Goal: Task Accomplishment & Management: Use online tool/utility

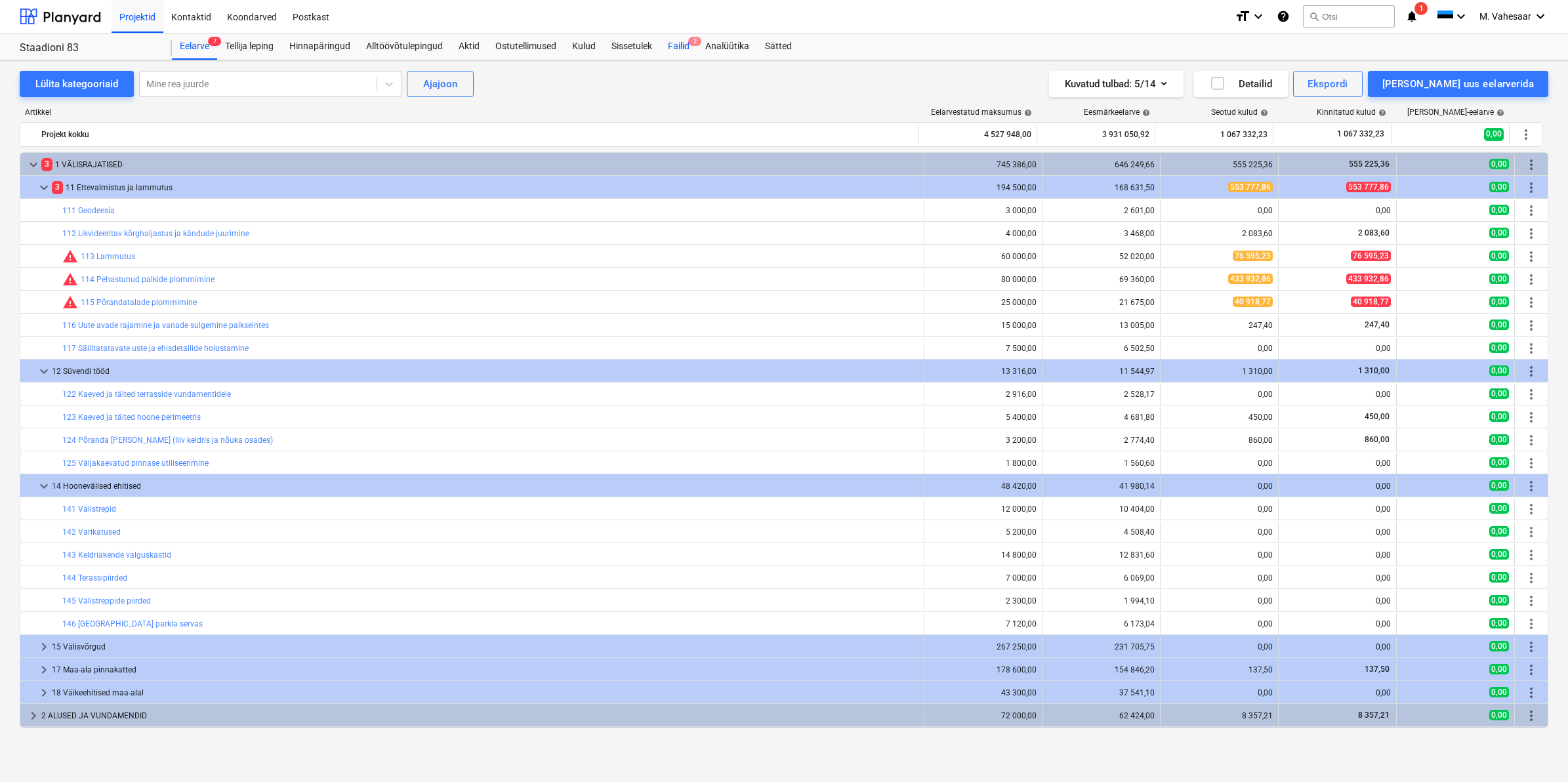
click at [676, 43] on div "Failid 2" at bounding box center [679, 46] width 37 height 26
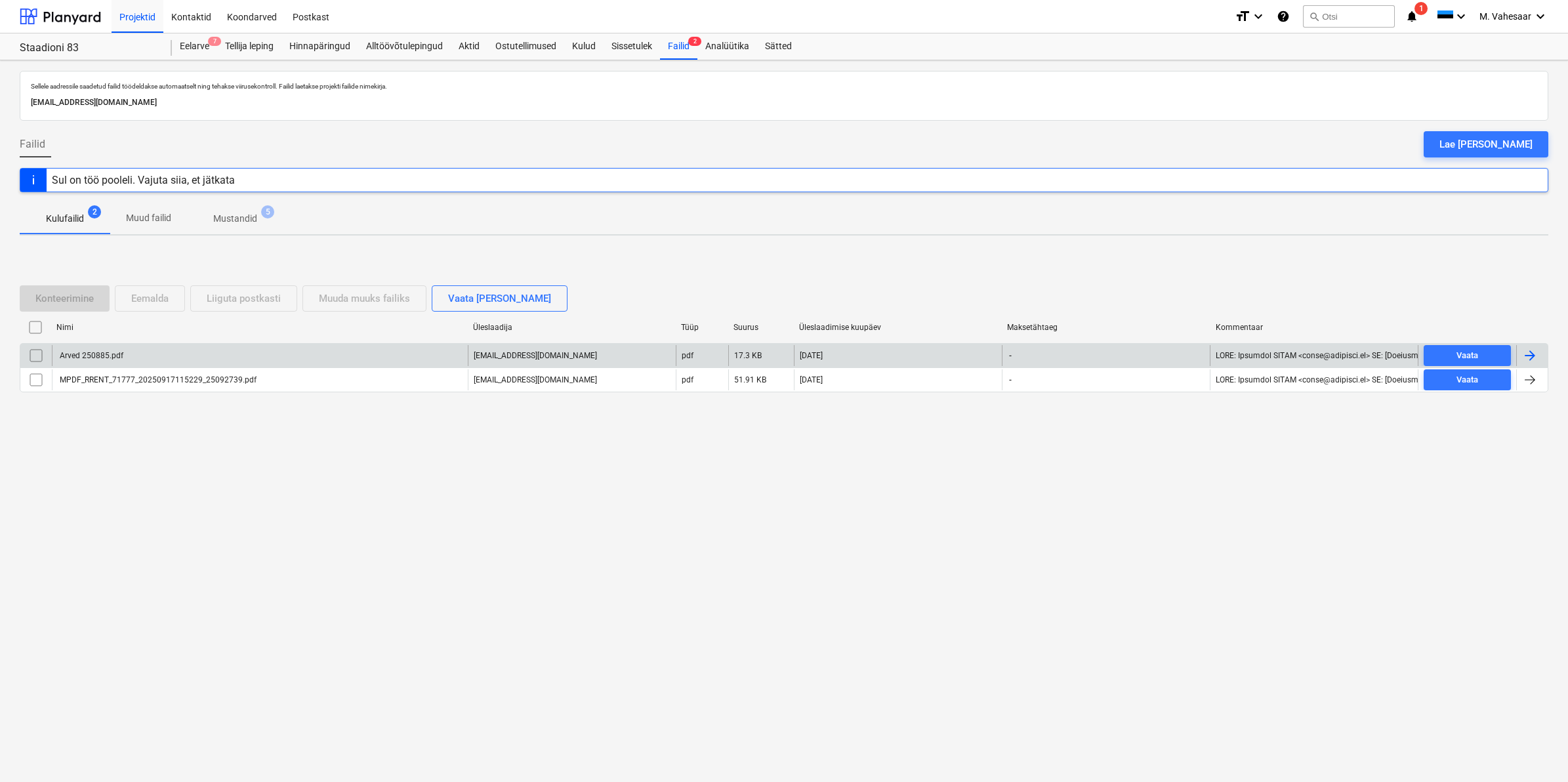
click at [103, 346] on div "Arved 250885.pdf" at bounding box center [259, 355] width 416 height 21
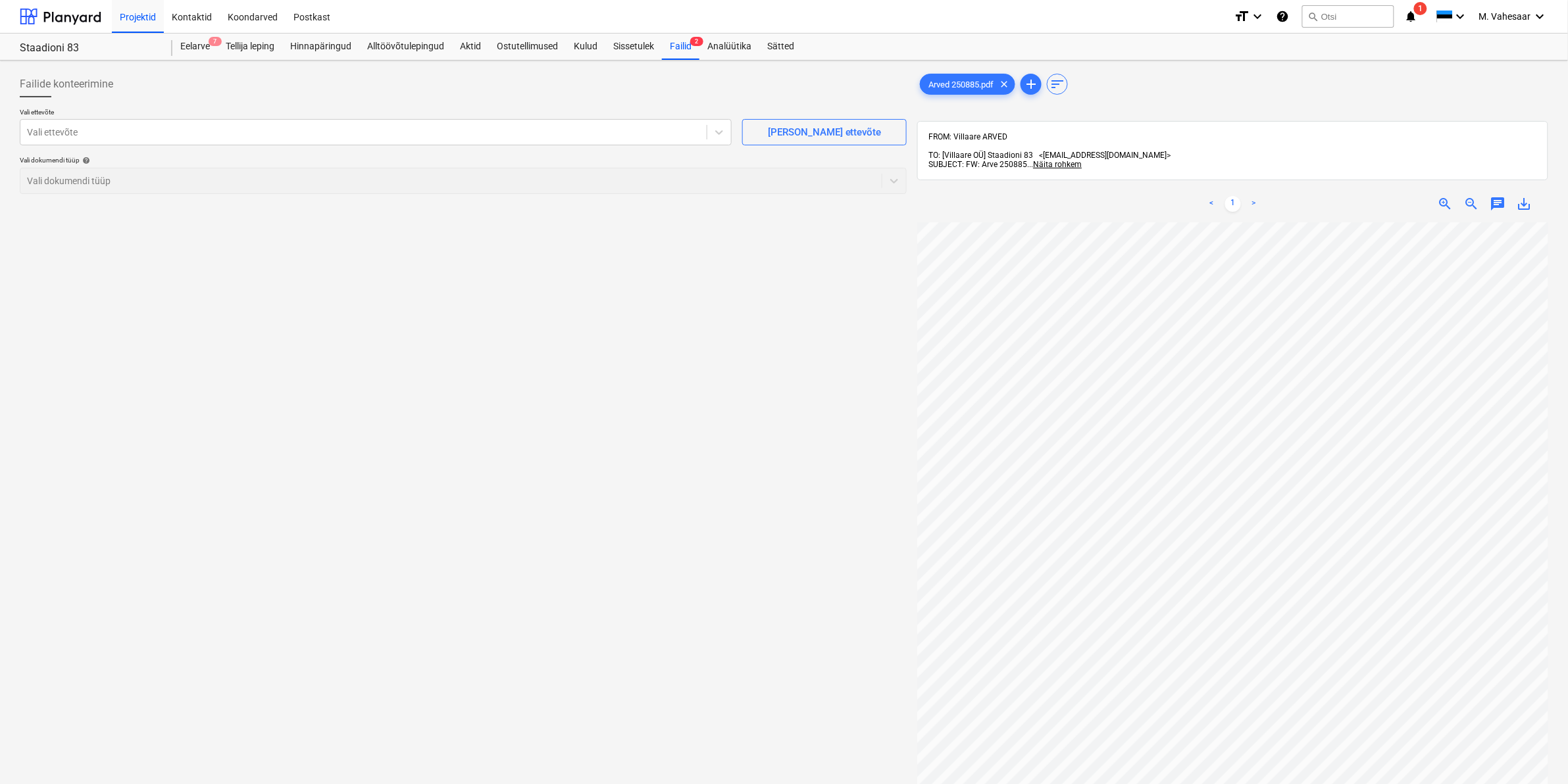
scroll to position [303, 181]
click at [832, 90] on div "Failide konteerimine Vali ettevõte Vali ettevõte [PERSON_NAME] uus ettevõte Val…" at bounding box center [784, 520] width 1539 height 909
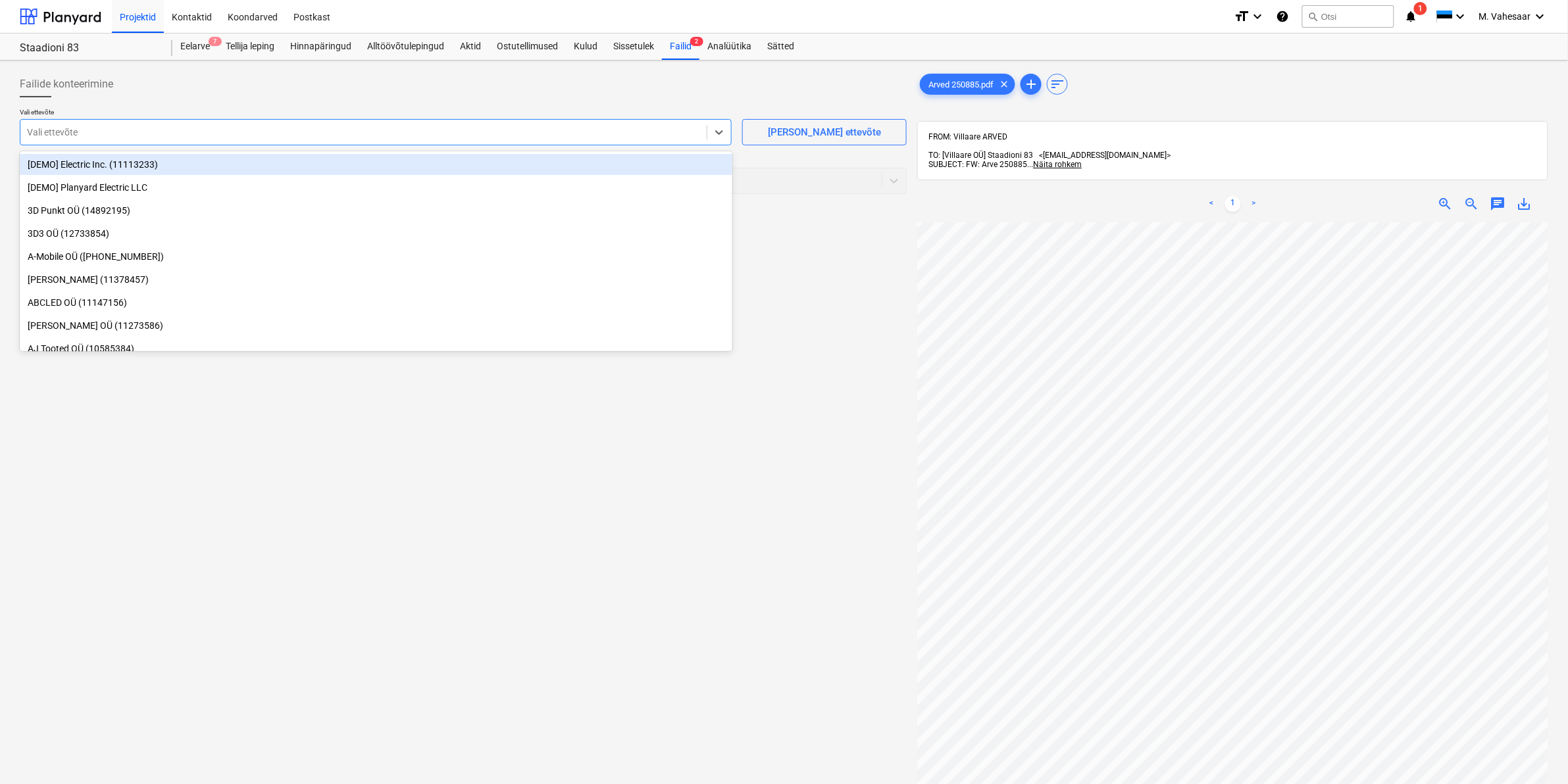
click at [332, 127] on div at bounding box center [363, 132] width 673 height 13
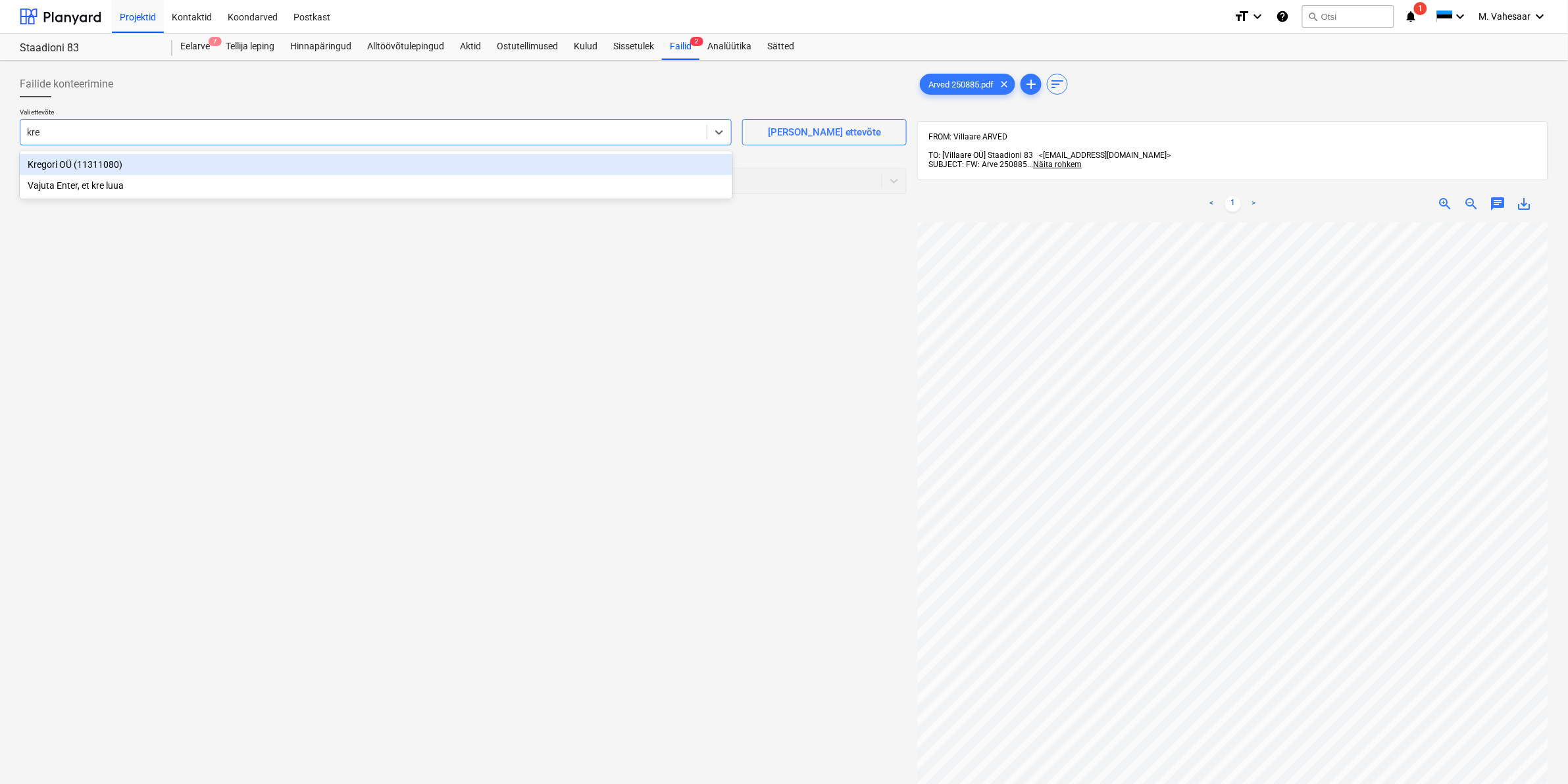
type input "kreg"
click at [93, 162] on div "Kregori OÜ (11311080)" at bounding box center [376, 164] width 713 height 21
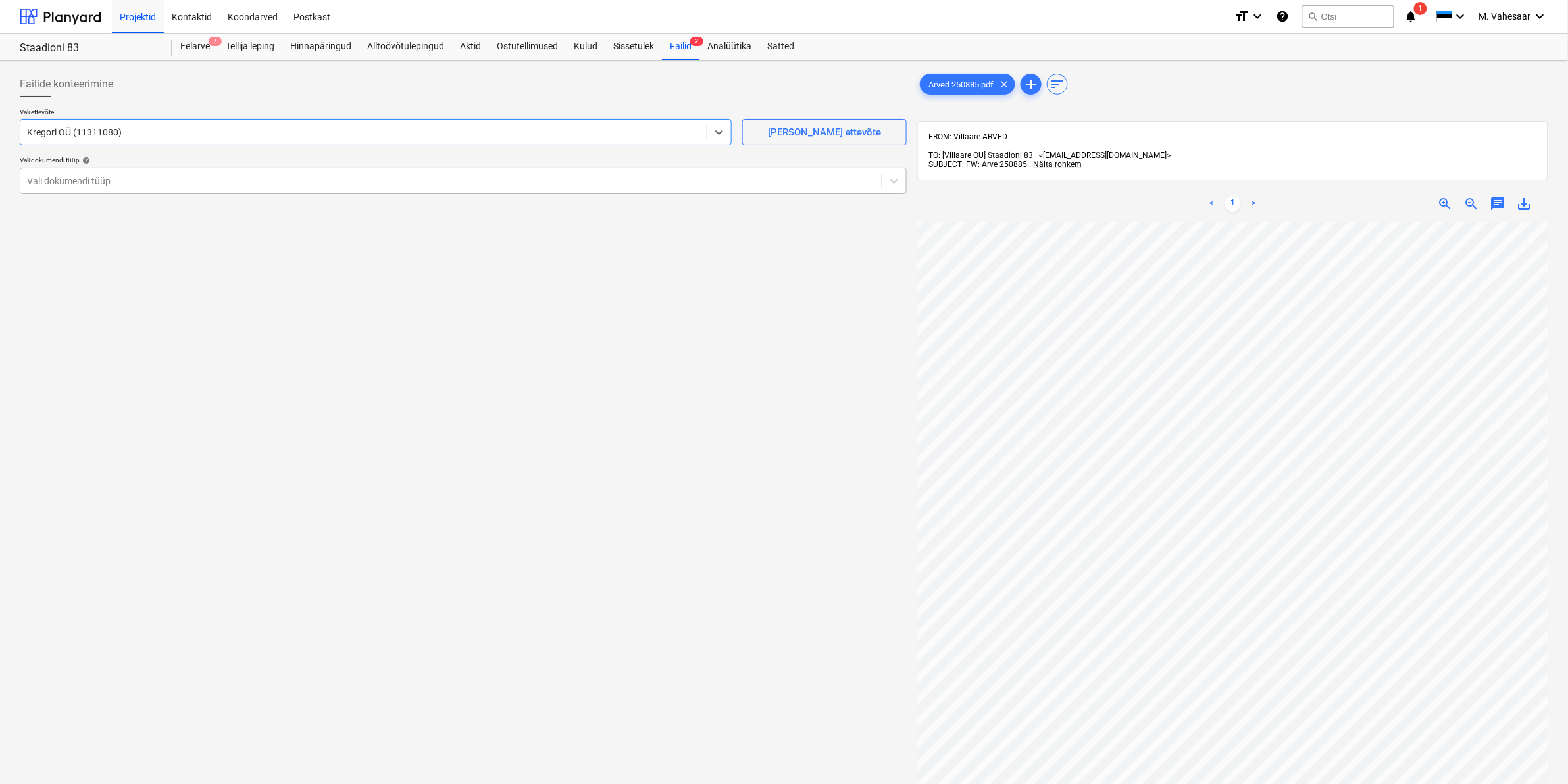
click at [79, 177] on div at bounding box center [451, 181] width 848 height 13
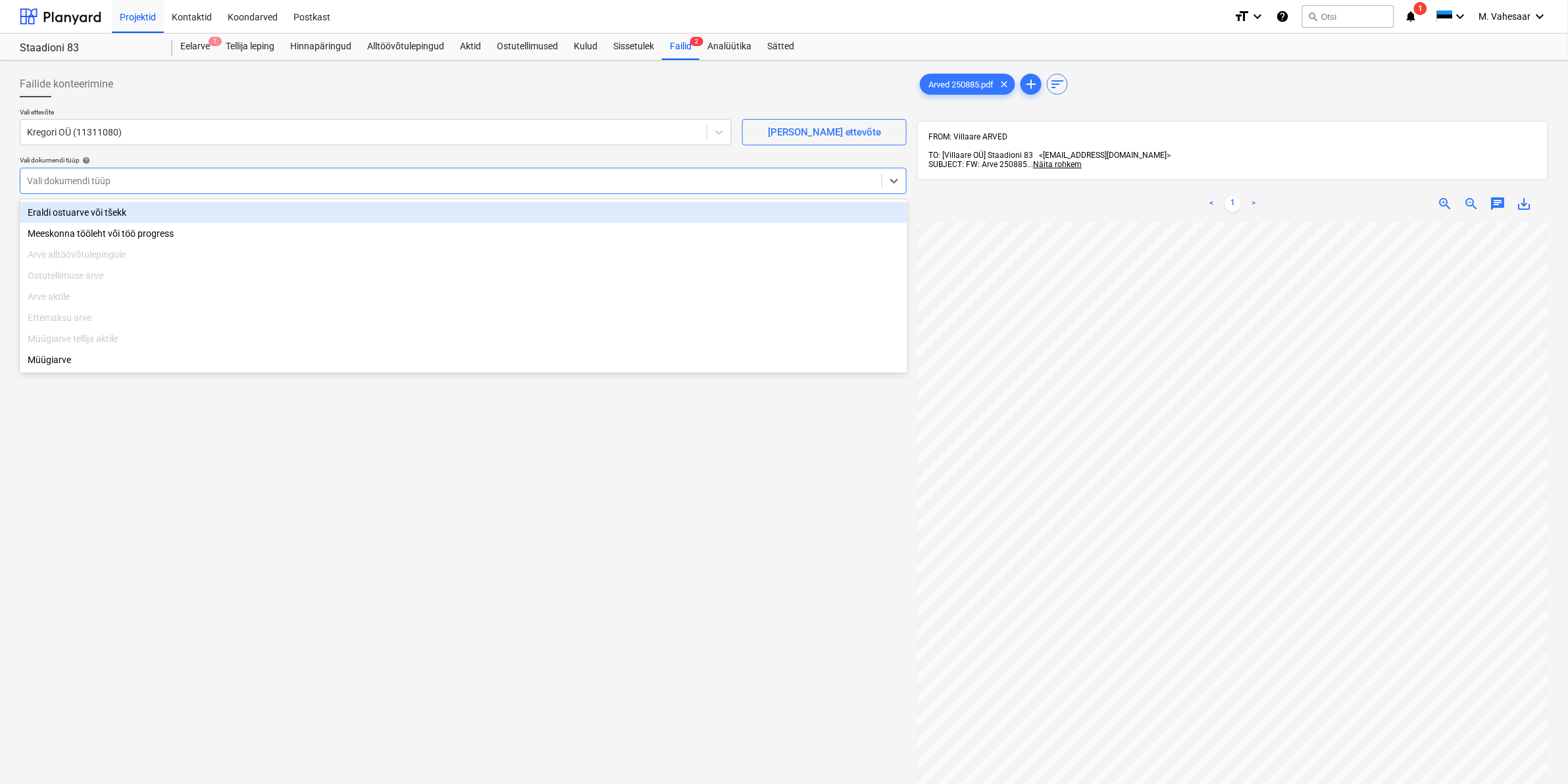
click at [66, 211] on div "Eraldi ostuarve või tšekk" at bounding box center [463, 212] width 887 height 21
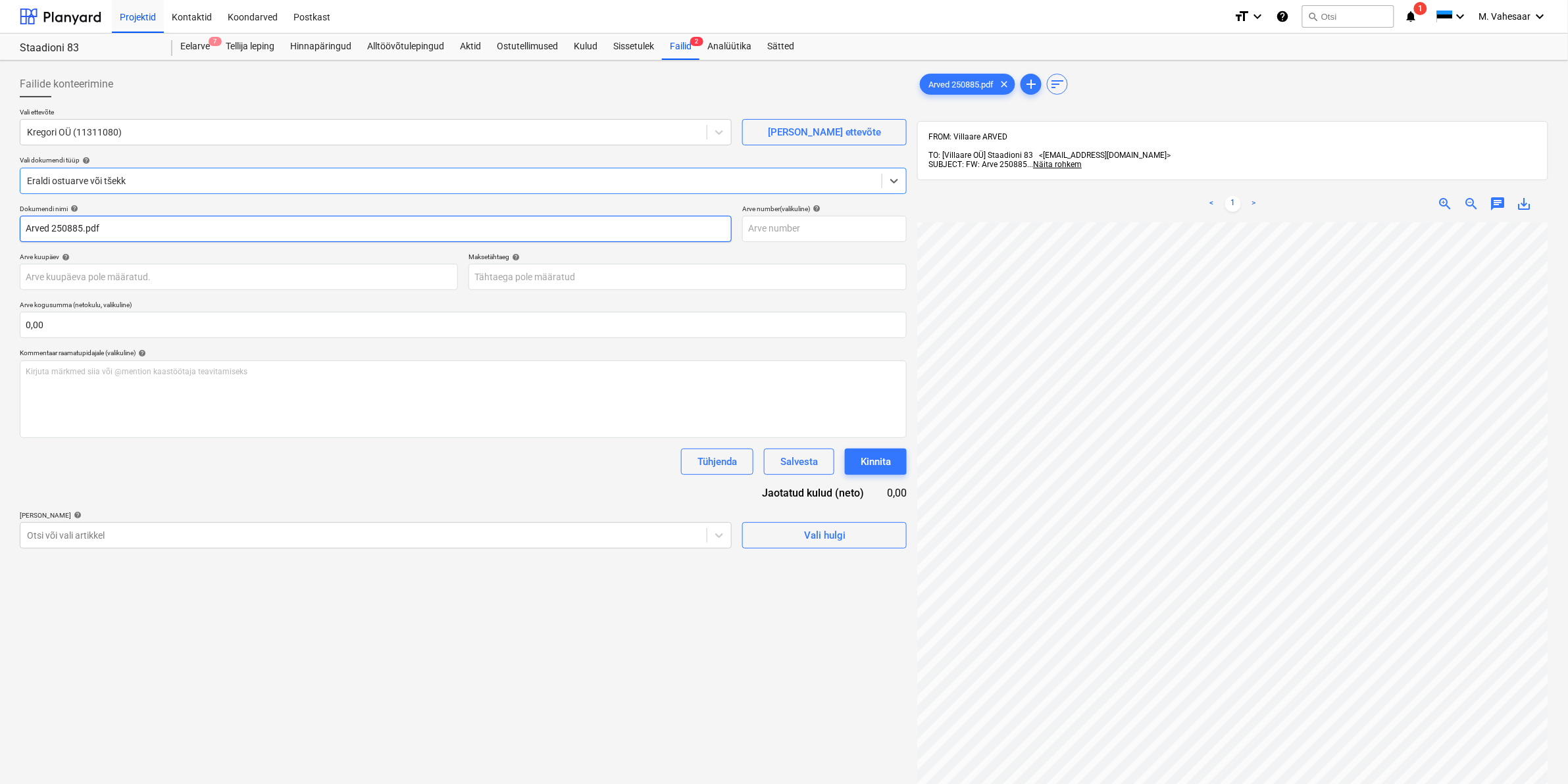
click at [26, 227] on input "Arved 250885.pdf" at bounding box center [375, 229] width 712 height 26
type input "Kregori Arved 250885.pdf"
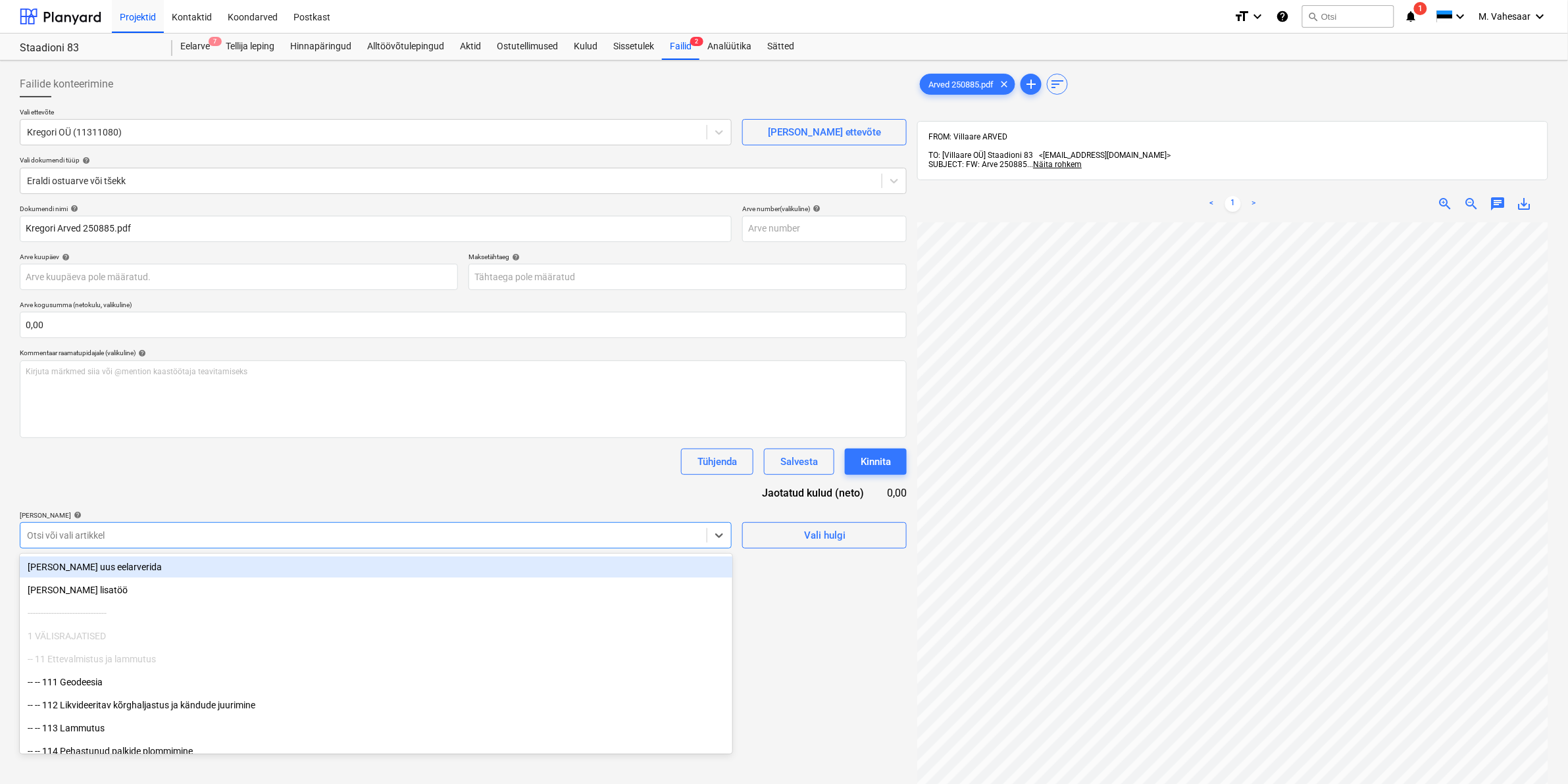
click at [112, 534] on div at bounding box center [363, 535] width 673 height 13
type input "811"
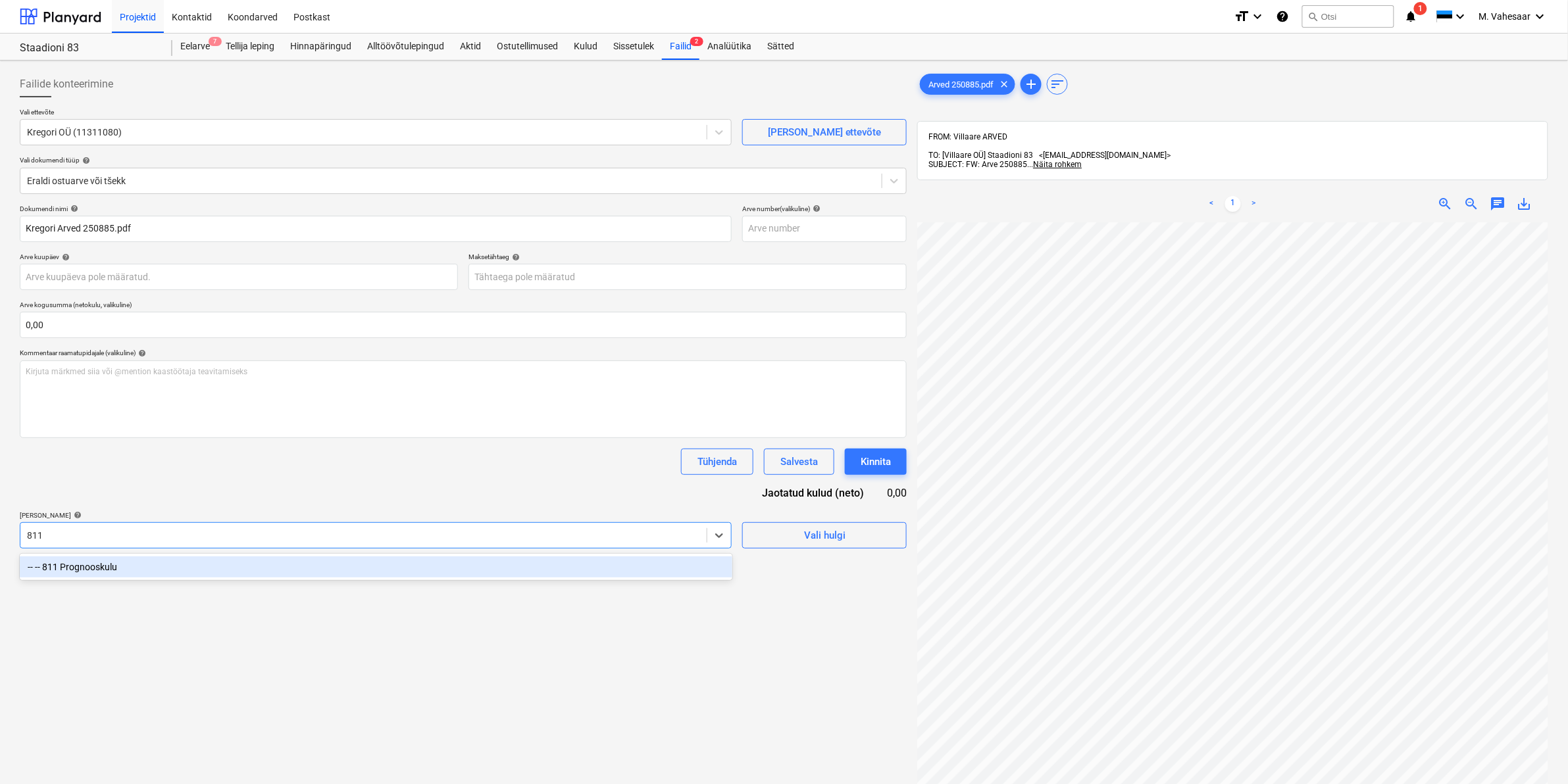
click at [89, 569] on div "-- -- 811 Prognooskulu" at bounding box center [376, 567] width 713 height 21
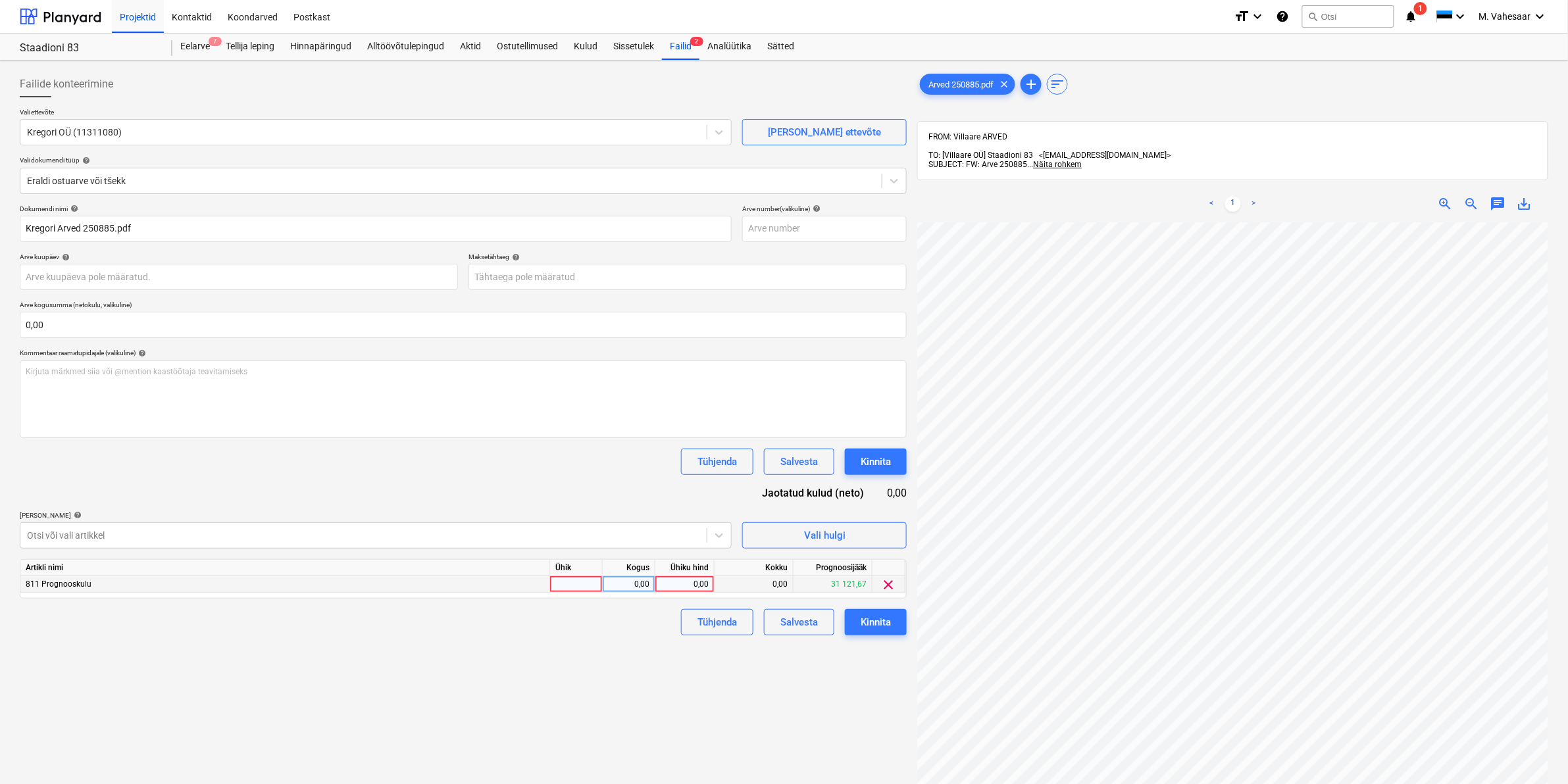
click at [669, 580] on div "0,00" at bounding box center [684, 584] width 48 height 17
type input "96,25"
click at [440, 671] on div "Failide konteerimine Vali ettevõte Kregori OÜ (11311080) [PERSON_NAME] uus ette…" at bounding box center [464, 520] width 898 height 909
click at [861, 625] on div "Kinnita" at bounding box center [876, 622] width 30 height 17
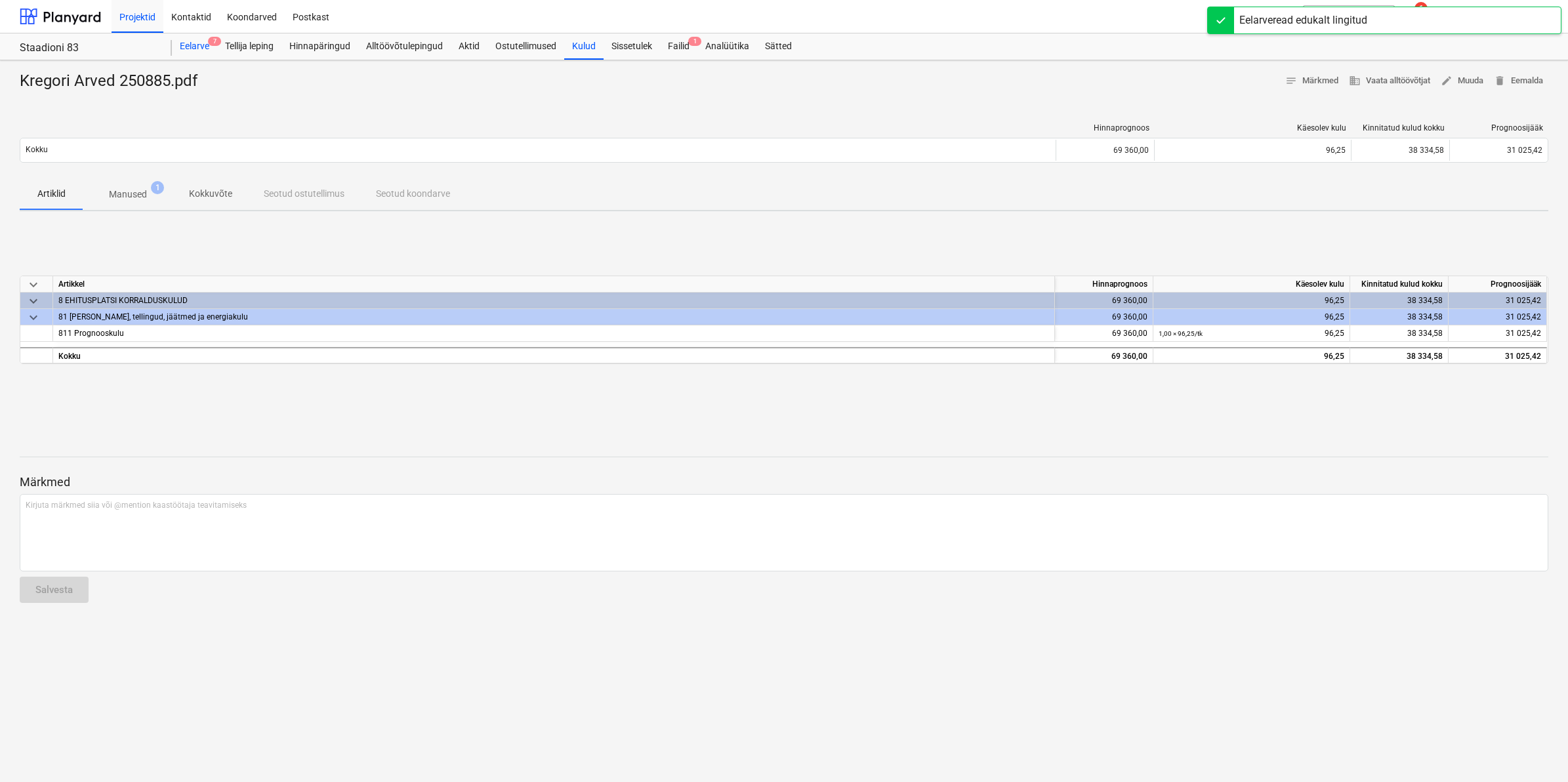
click at [184, 34] on div "Eelarve 7" at bounding box center [194, 46] width 45 height 26
